Goal: Find specific page/section: Find specific page/section

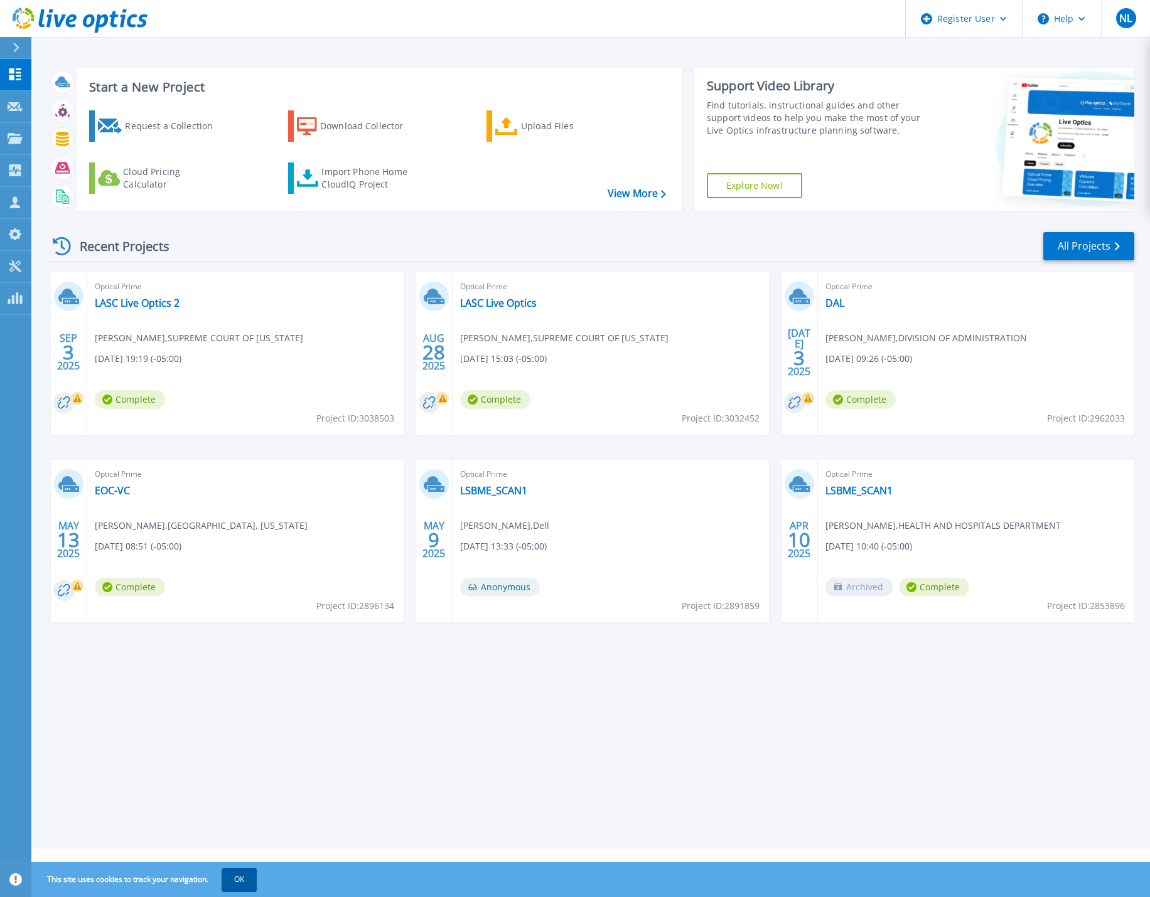
click at [239, 889] on button "OK" at bounding box center [239, 879] width 35 height 23
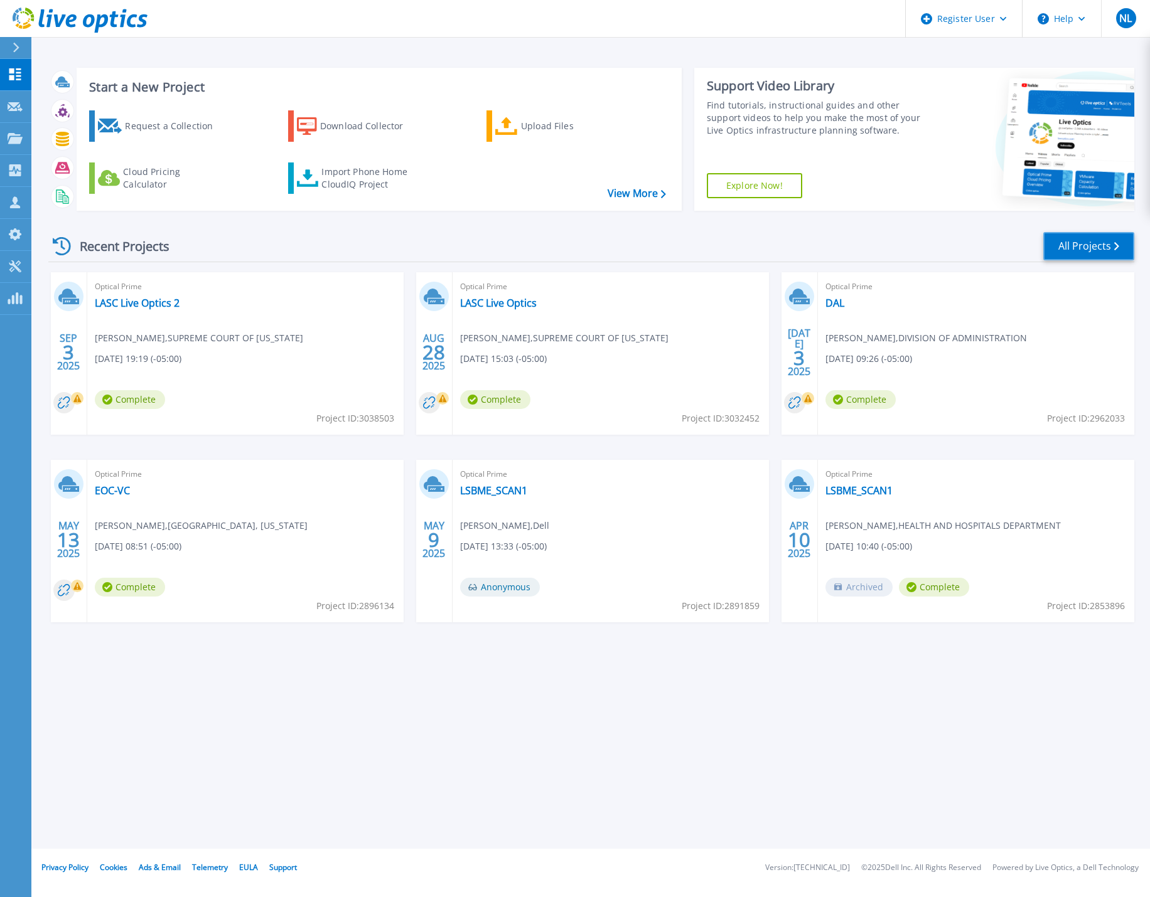
click at [1082, 252] on link "All Projects" at bounding box center [1088, 246] width 91 height 28
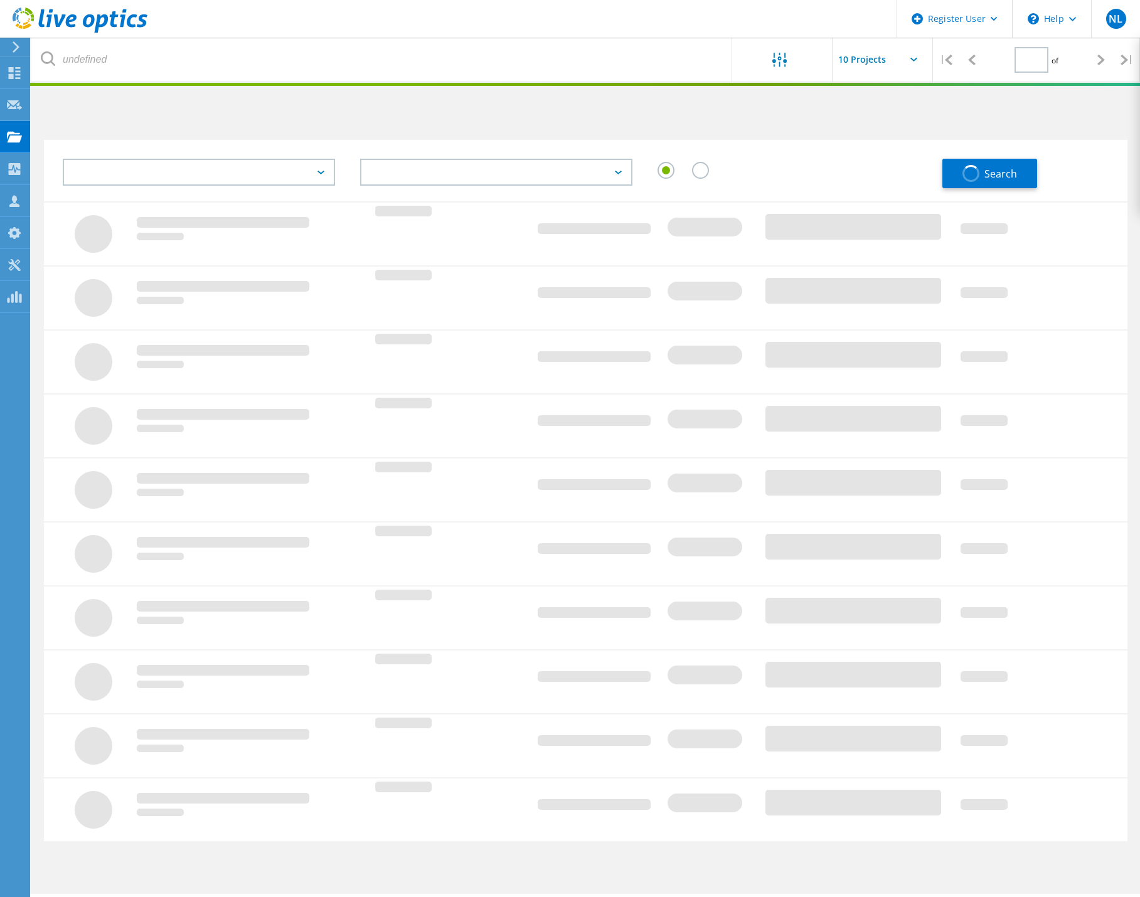
type input "1"
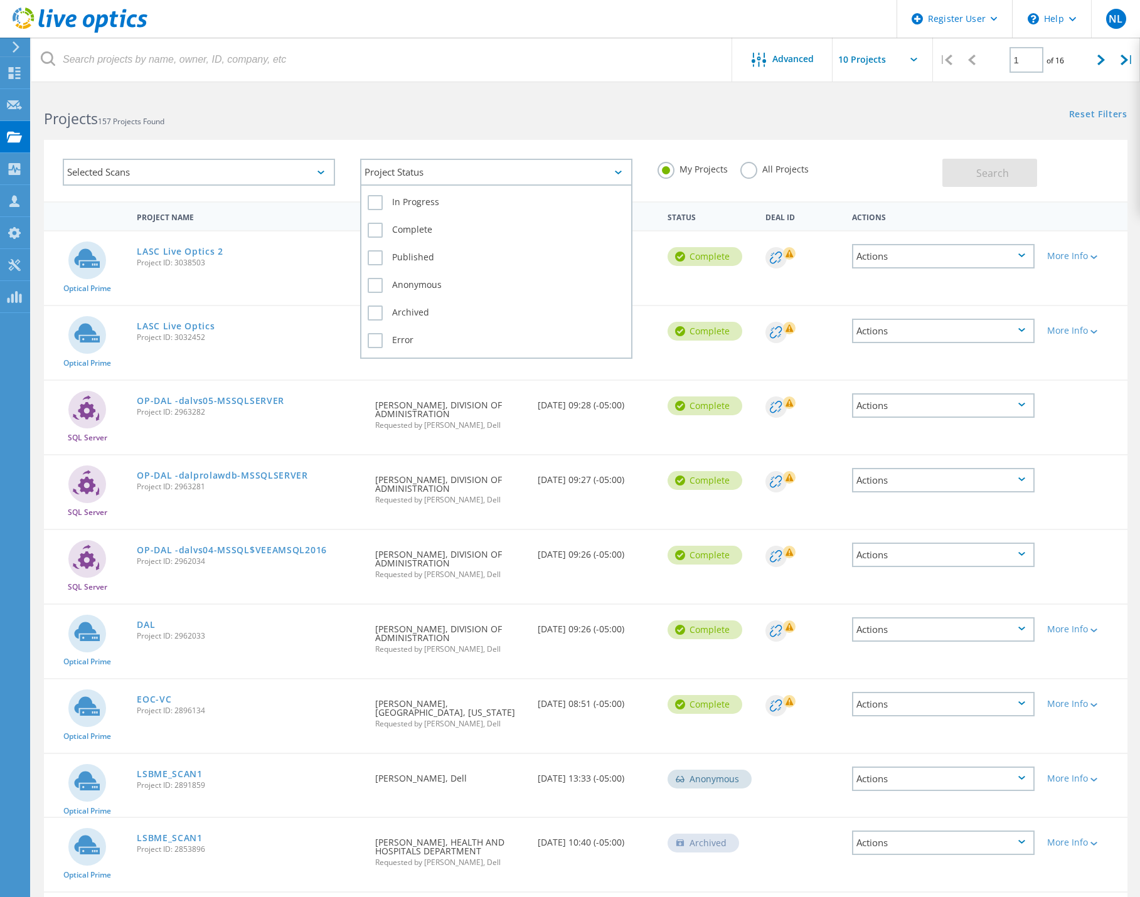
click at [451, 178] on div "Project Status" at bounding box center [496, 172] width 272 height 27
click at [398, 204] on label "In Progress" at bounding box center [496, 202] width 257 height 15
click at [0, 0] on input "In Progress" at bounding box center [0, 0] width 0 height 0
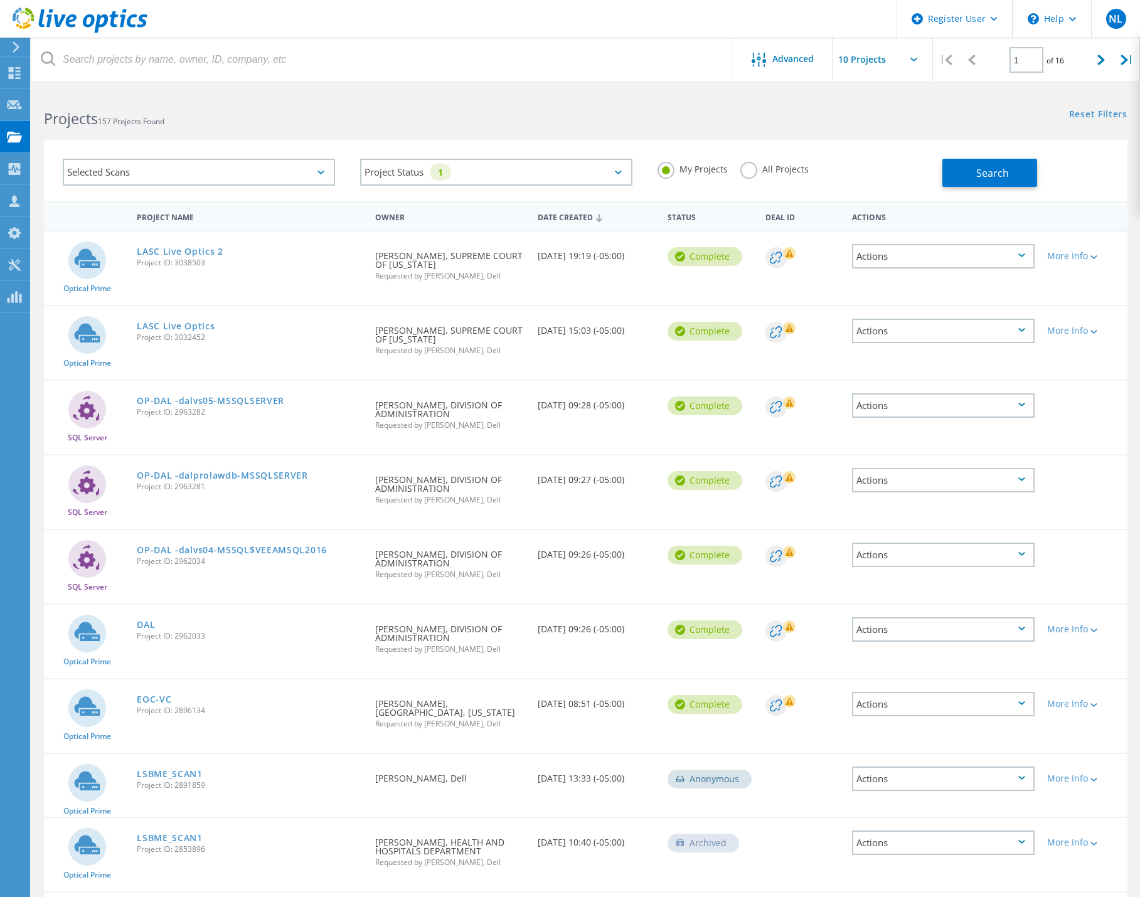
click at [802, 119] on div "Projects 157 Projects Found Reset Filters Show Filters" at bounding box center [585, 107] width 1109 height 33
click at [188, 171] on div "Selected Scans" at bounding box center [199, 172] width 272 height 27
click at [152, 222] on label "Optical Prime" at bounding box center [209, 229] width 235 height 15
click at [0, 0] on input "Optical Prime" at bounding box center [0, 0] width 0 height 0
click at [993, 179] on span "Search" at bounding box center [992, 173] width 33 height 14
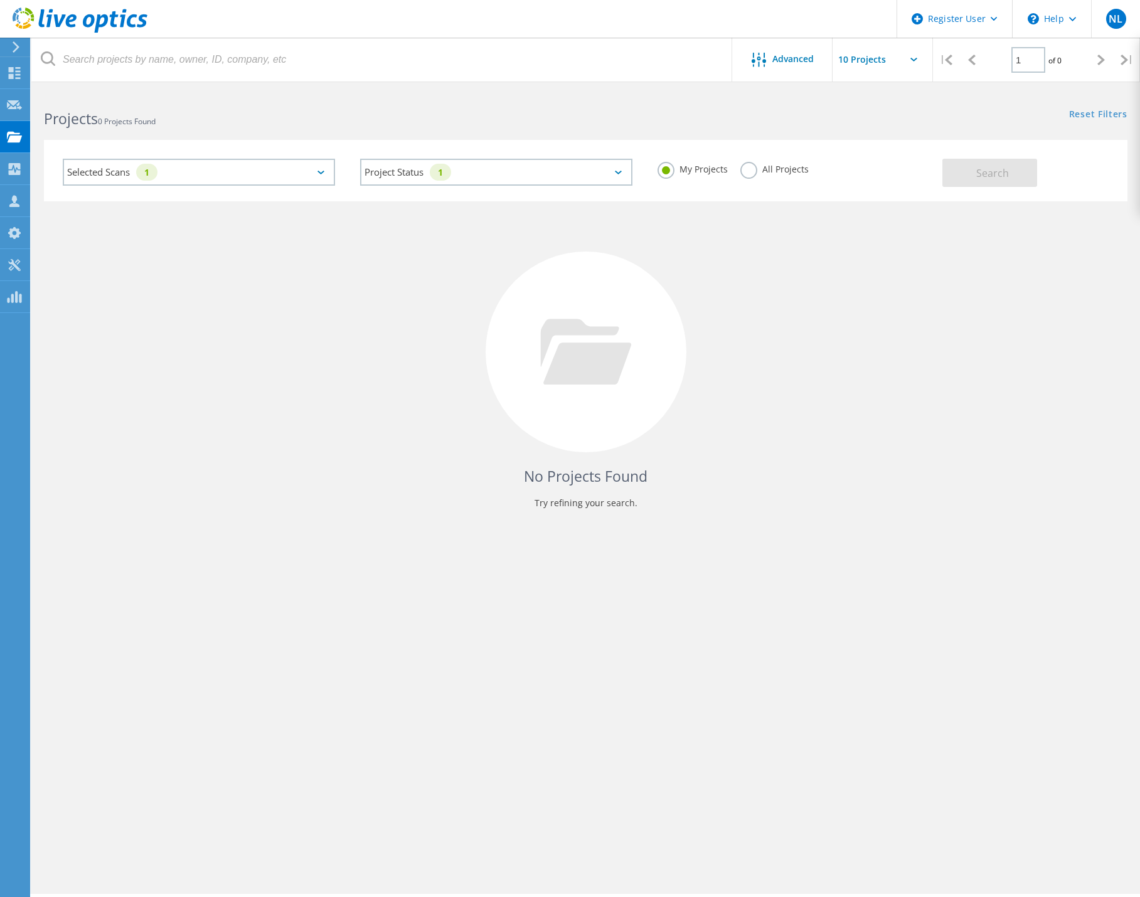
click at [744, 168] on label "All Projects" at bounding box center [774, 168] width 68 height 12
click at [0, 0] on input "All Projects" at bounding box center [0, 0] width 0 height 0
click at [972, 178] on button "Search" at bounding box center [990, 173] width 95 height 28
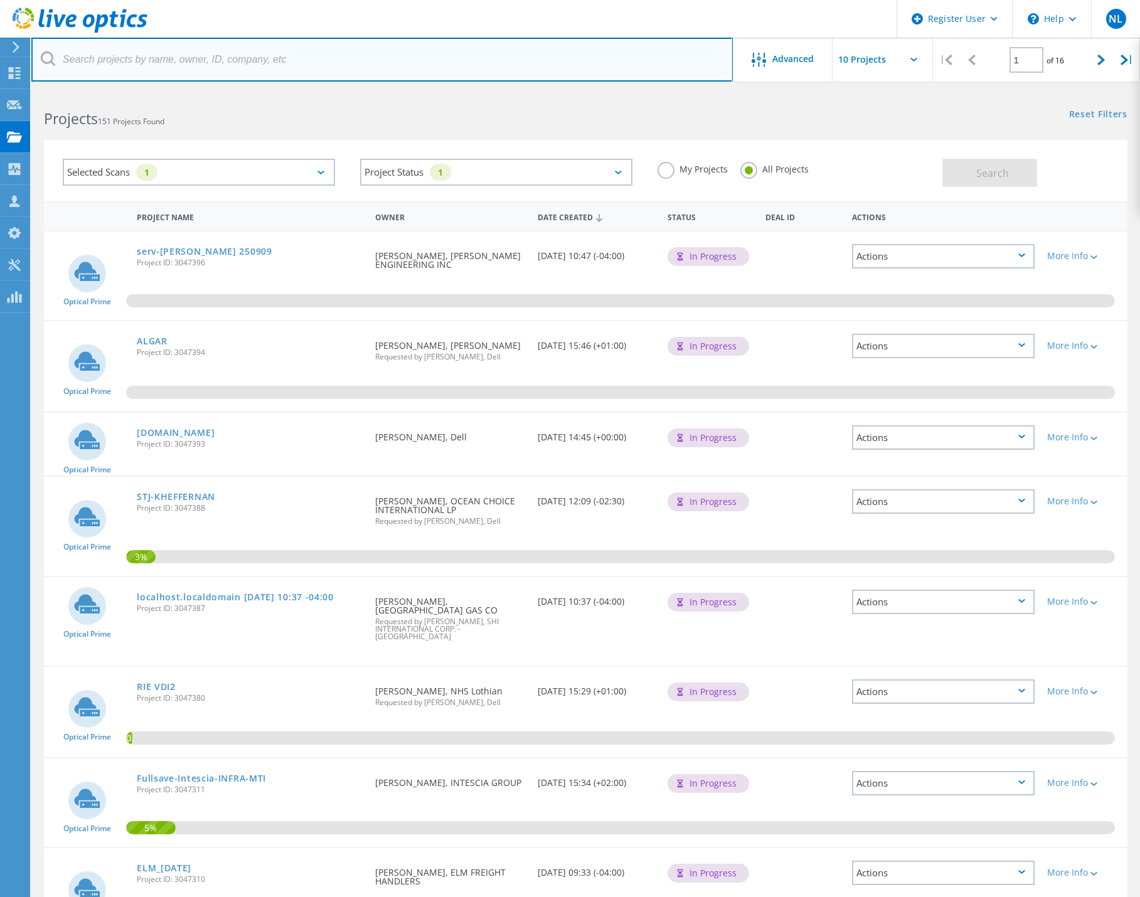
click at [129, 51] on input "text" at bounding box center [382, 60] width 702 height 44
type input "Baton Rouge Water"
